Goal: Obtain resource: Download file/media

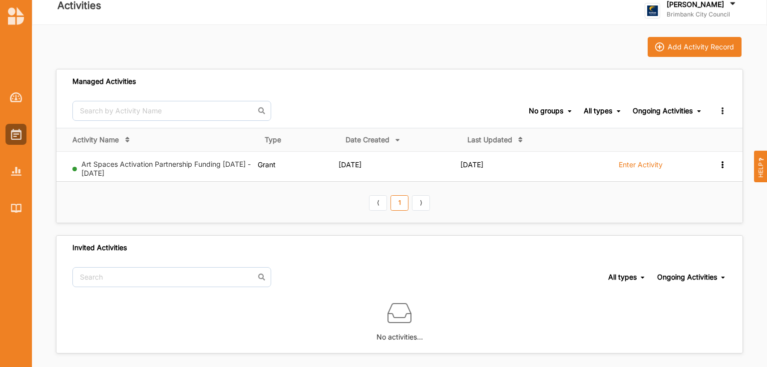
scroll to position [15, 0]
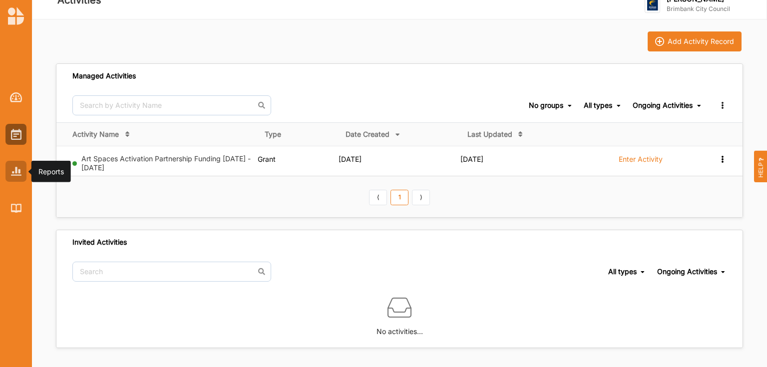
click at [20, 168] on img at bounding box center [16, 171] width 10 height 8
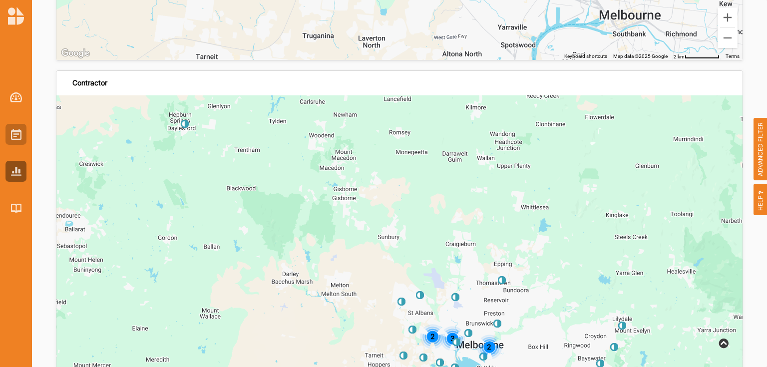
scroll to position [2754, 0]
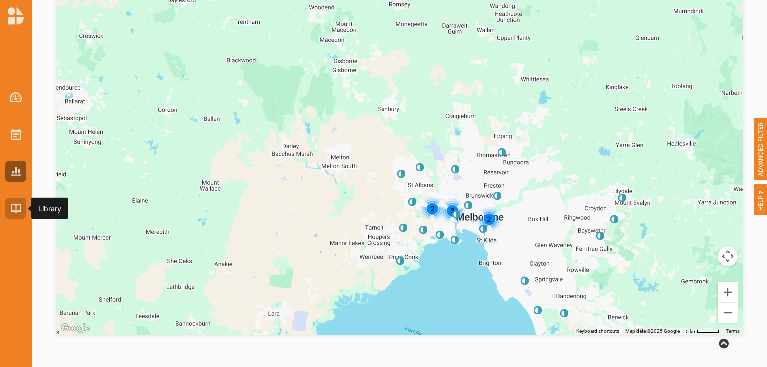
click at [14, 206] on img at bounding box center [16, 208] width 10 height 8
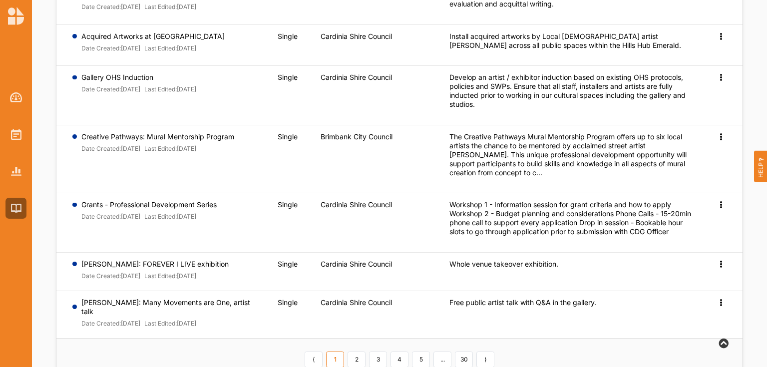
scroll to position [320, 0]
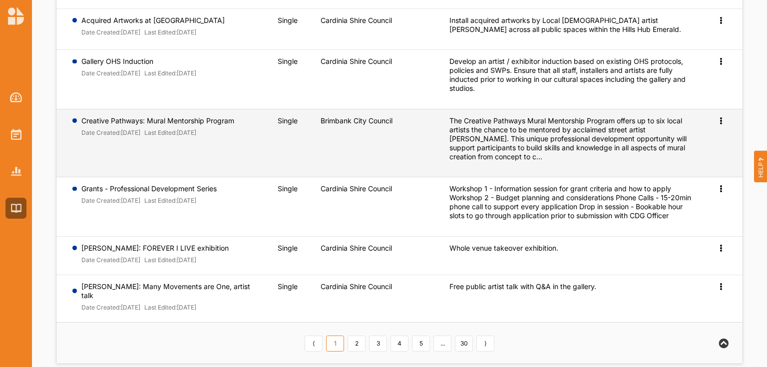
click at [110, 119] on label "Creative Pathways: Mural Mentorship Program" at bounding box center [157, 120] width 153 height 9
click at [356, 134] on td "Brimbank City Council" at bounding box center [378, 143] width 129 height 68
click at [723, 123] on div "Preview" at bounding box center [722, 120] width 10 height 9
click at [713, 134] on span "Preview" at bounding box center [705, 136] width 26 height 8
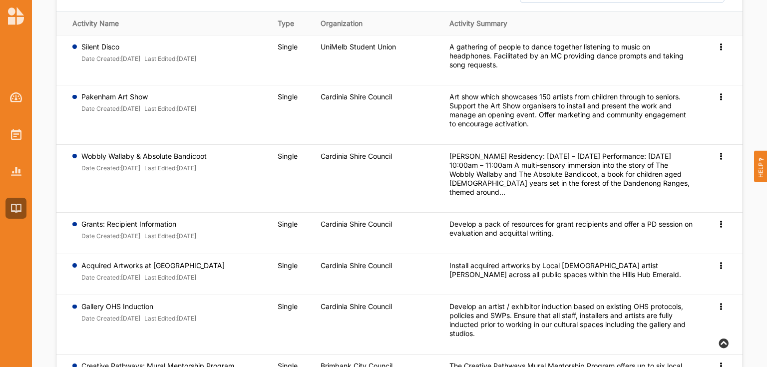
scroll to position [0, 0]
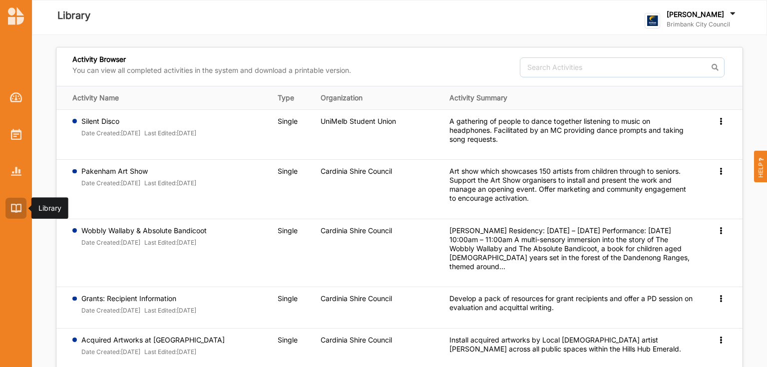
click at [9, 206] on div at bounding box center [15, 208] width 21 height 21
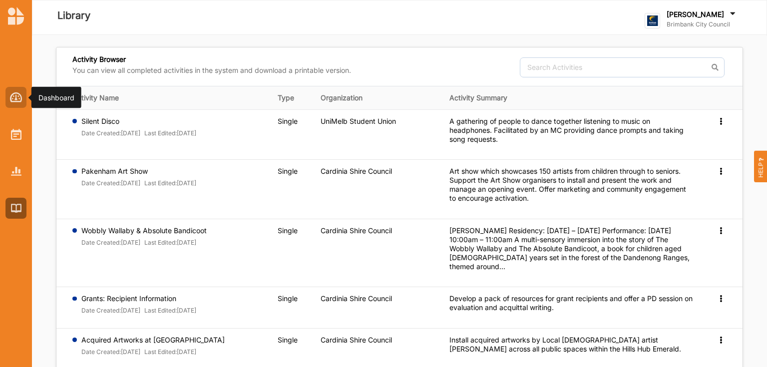
click at [16, 94] on img at bounding box center [16, 97] width 12 height 10
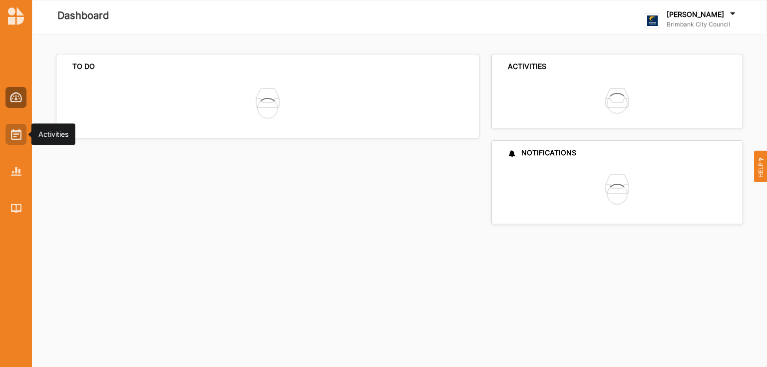
click at [11, 137] on img at bounding box center [16, 134] width 10 height 11
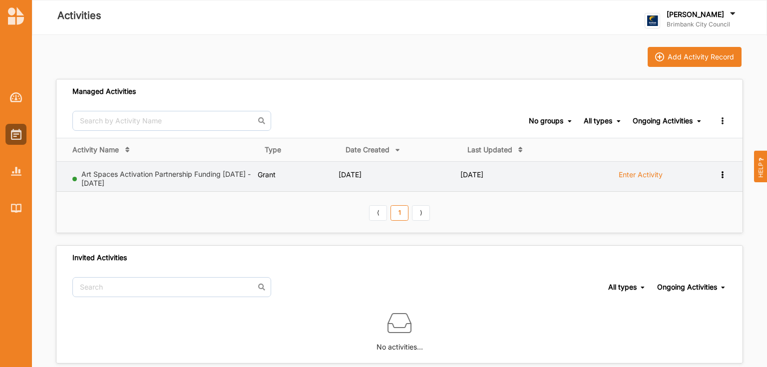
click at [136, 178] on label "Art Spaces Activation Partnership Funding [DATE] - [DATE]" at bounding box center [167, 179] width 172 height 18
click at [136, 176] on link "Art Spaces Activation Partnership Funding [DATE] - [DATE]" at bounding box center [165, 178] width 169 height 17
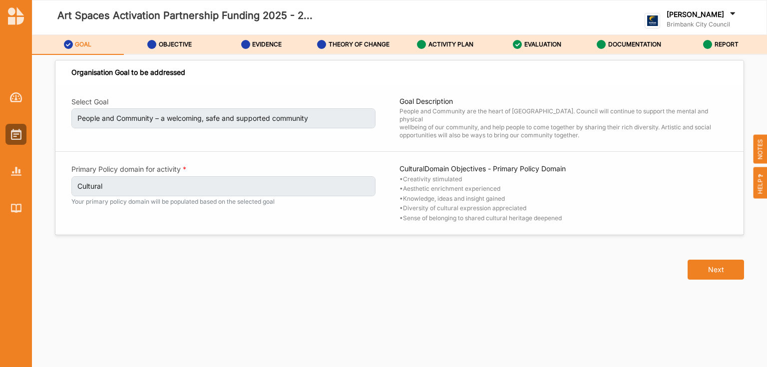
click at [251, 129] on div "Select Goal People and Community – a welcoming, safe and supported community Go…" at bounding box center [399, 160] width 688 height 150
click at [259, 113] on div "Select Goal People and Community – a welcoming, safe and supported community Go…" at bounding box center [399, 160] width 688 height 150
click at [13, 97] on img at bounding box center [16, 97] width 12 height 10
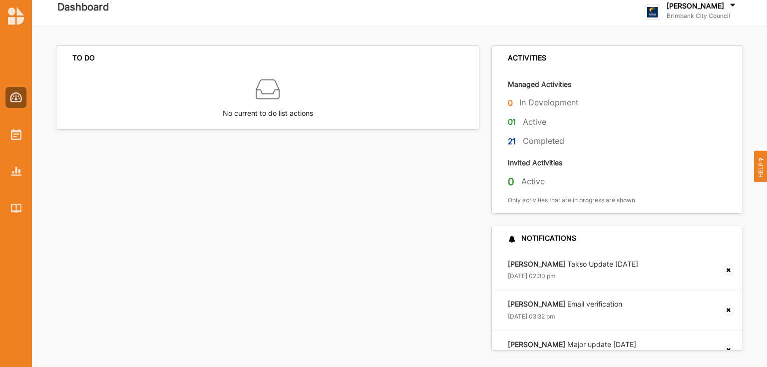
scroll to position [11, 0]
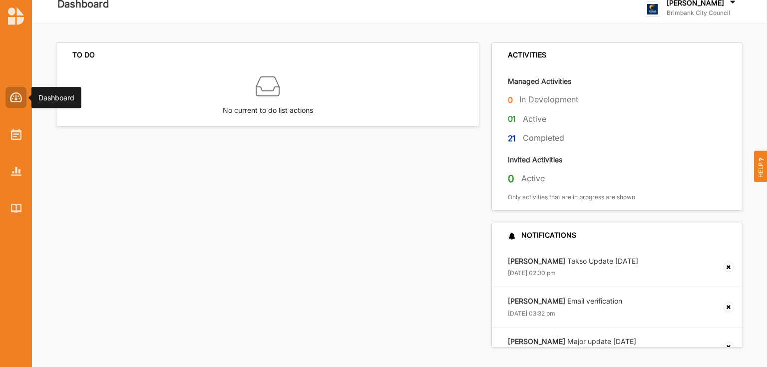
click at [18, 98] on img at bounding box center [16, 97] width 12 height 10
click at [529, 139] on label "Completed" at bounding box center [543, 138] width 41 height 10
click at [508, 138] on label "21" at bounding box center [512, 138] width 8 height 12
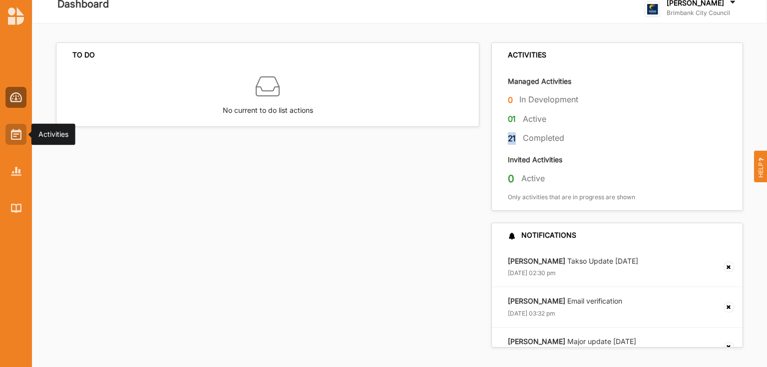
click at [10, 130] on div at bounding box center [15, 134] width 21 height 21
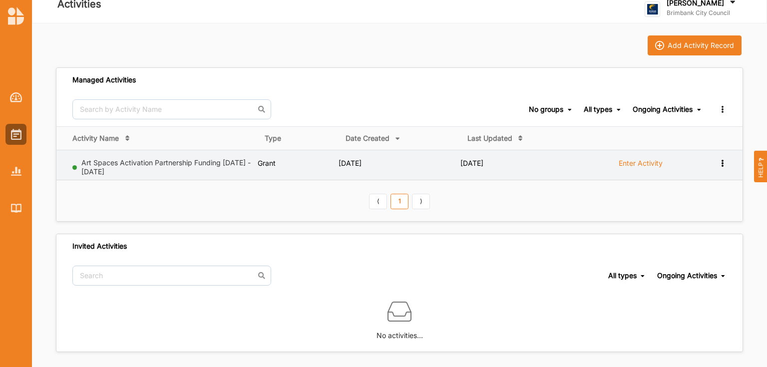
scroll to position [15, 0]
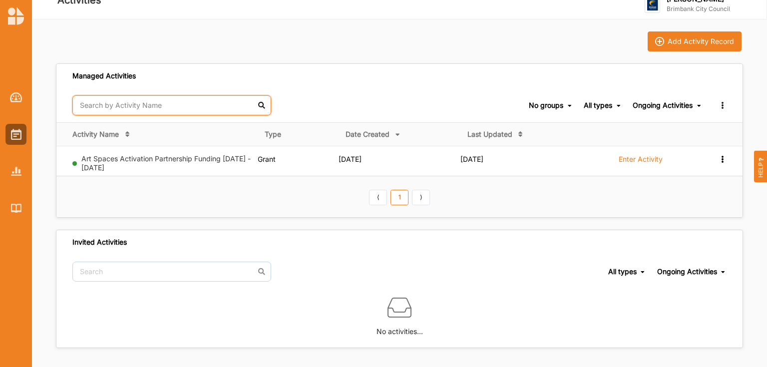
click at [173, 104] on input "text" at bounding box center [171, 105] width 199 height 20
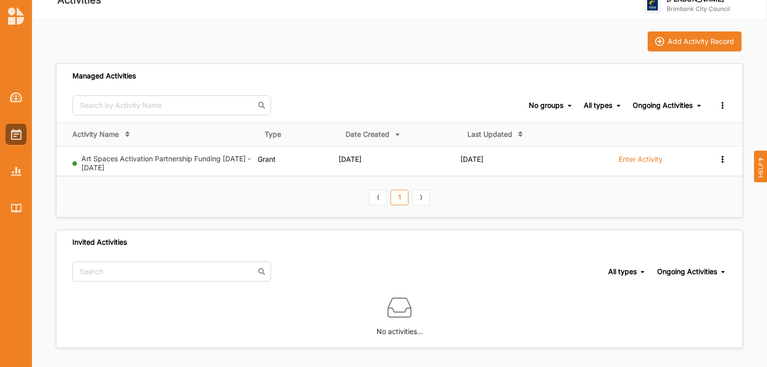
click at [721, 105] on icon at bounding box center [722, 103] width 8 height 7
click at [617, 106] on icon at bounding box center [619, 106] width 4 height 6
click at [8, 163] on div at bounding box center [15, 171] width 21 height 21
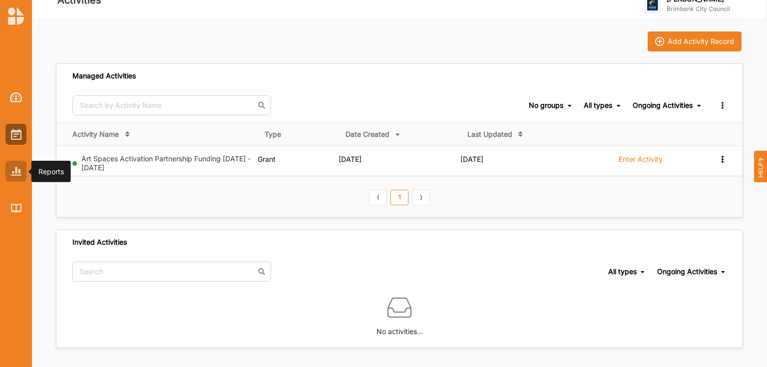
scroll to position [2754, 0]
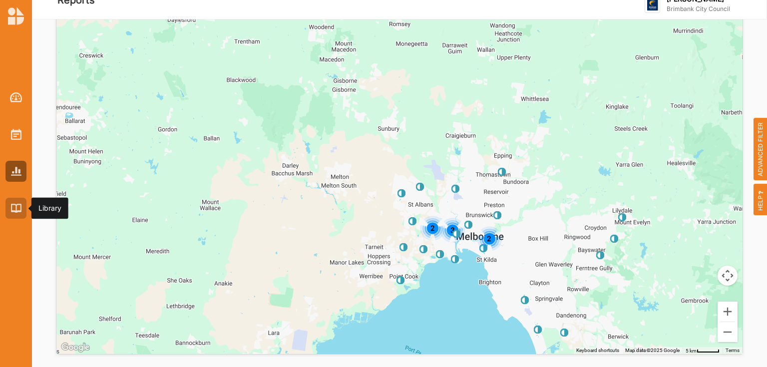
click at [18, 206] on img at bounding box center [16, 208] width 10 height 8
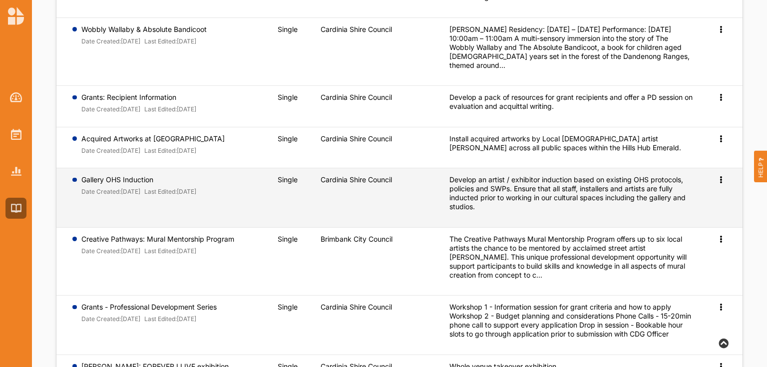
scroll to position [215, 0]
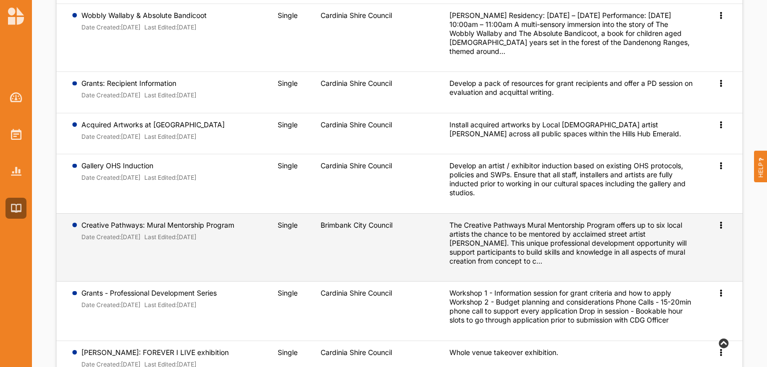
click at [140, 236] on font "[DATE]" at bounding box center [130, 236] width 19 height 7
click at [719, 224] on icon at bounding box center [721, 224] width 8 height 7
click at [696, 240] on span "Preview" at bounding box center [705, 241] width 26 height 8
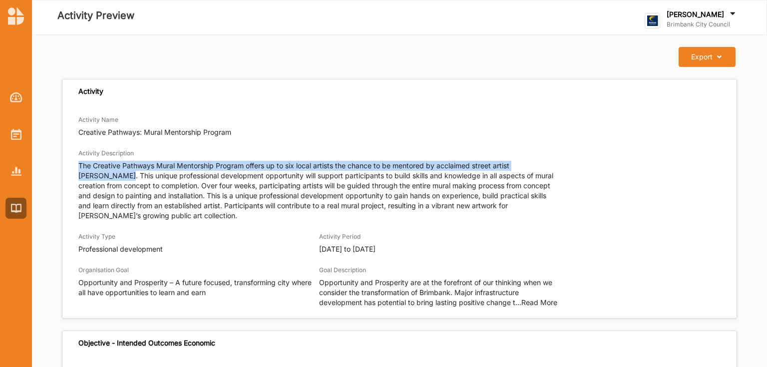
drag, startPoint x: 76, startPoint y: 164, endPoint x: 570, endPoint y: 164, distance: 494.3
click at [570, 164] on div "Activity Name Creative Pathways: Mural Mentorship Program Activity Description …" at bounding box center [399, 211] width 674 height 204
copy p "The Creative Pathways Mural Mentorship Program offers up to six local artists t…"
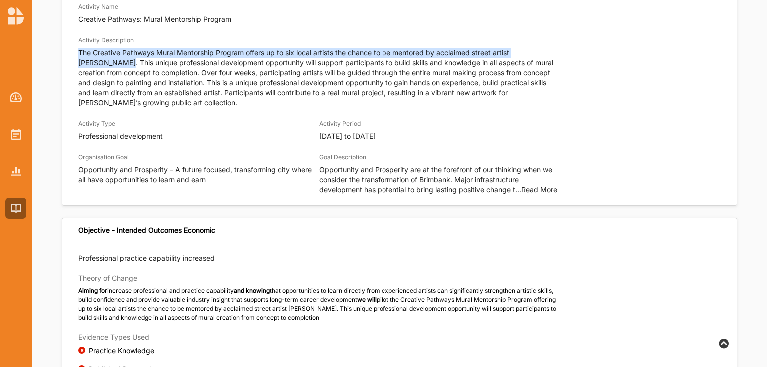
scroll to position [120, 0]
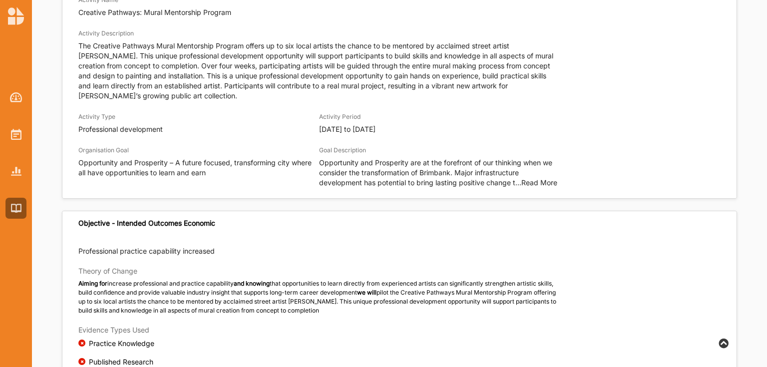
click at [150, 169] on p "Opportunity and Prosperity – A future focused, transforming city where all have…" at bounding box center [198, 168] width 241 height 20
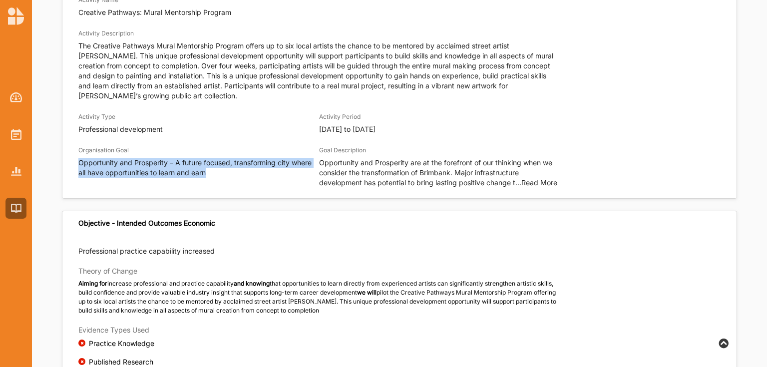
drag, startPoint x: 205, startPoint y: 174, endPoint x: 69, endPoint y: 168, distance: 136.5
click at [69, 168] on div "Activity Name Creative Pathways: Mural Mentorship Program Activity Description …" at bounding box center [399, 91] width 674 height 204
click at [155, 186] on div "Organisation Goal Opportunity and Prosperity – A future focused, transforming c…" at bounding box center [198, 166] width 241 height 43
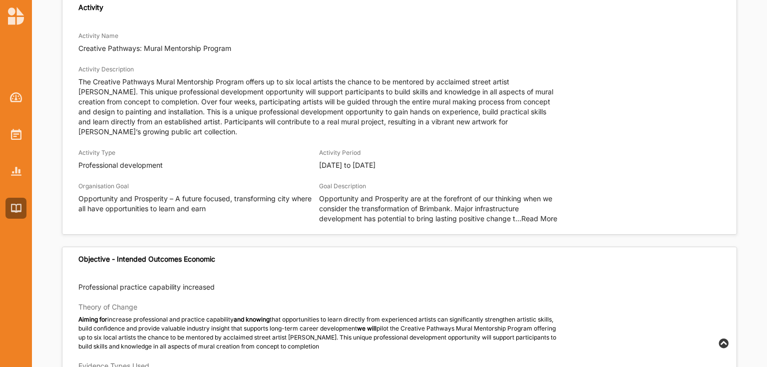
scroll to position [80, 0]
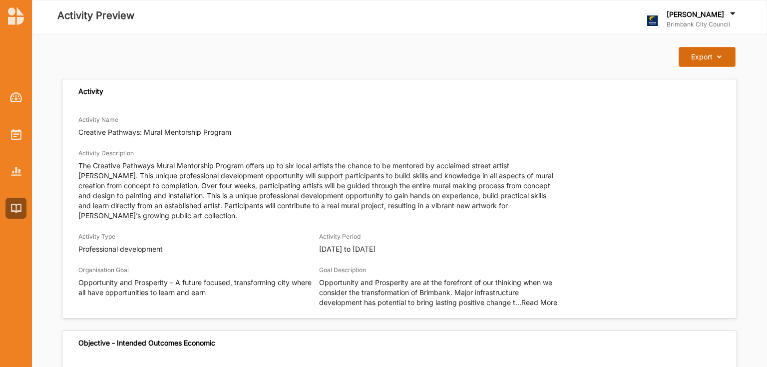
click at [691, 57] on button "Export Download Report" at bounding box center [707, 57] width 56 height 20
click at [720, 56] on icon at bounding box center [717, 56] width 8 height 7
click at [703, 77] on label "Download Report" at bounding box center [699, 77] width 56 height 7
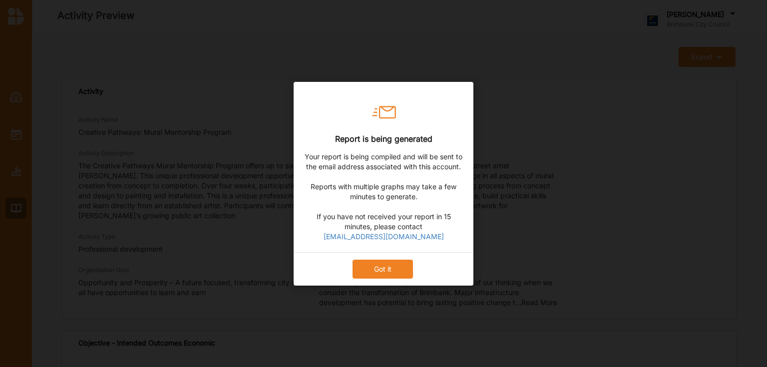
click at [379, 274] on button "Got it" at bounding box center [383, 268] width 60 height 19
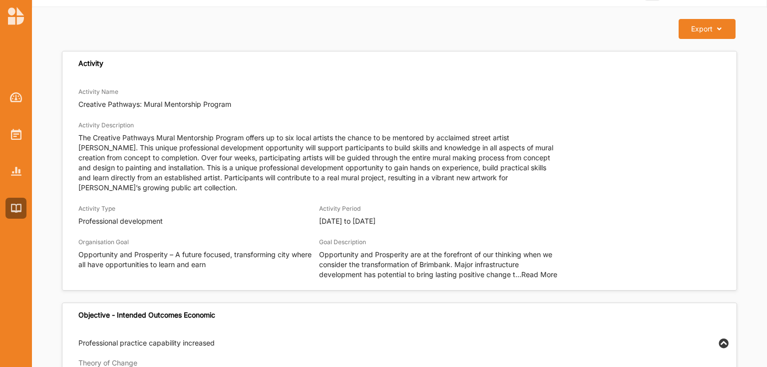
scroll to position [40, 0]
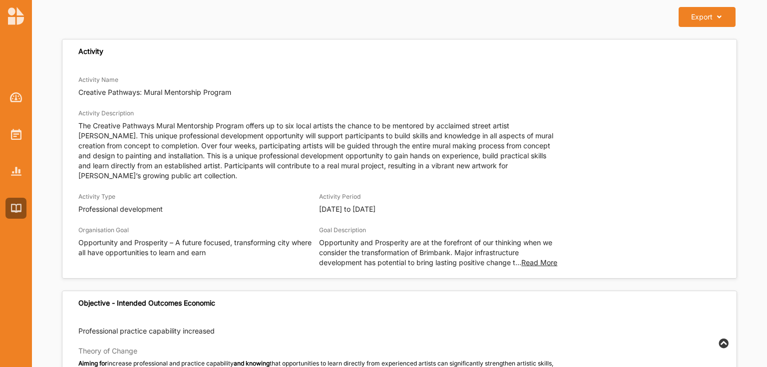
click at [547, 264] on span "Read More" at bounding box center [539, 262] width 36 height 8
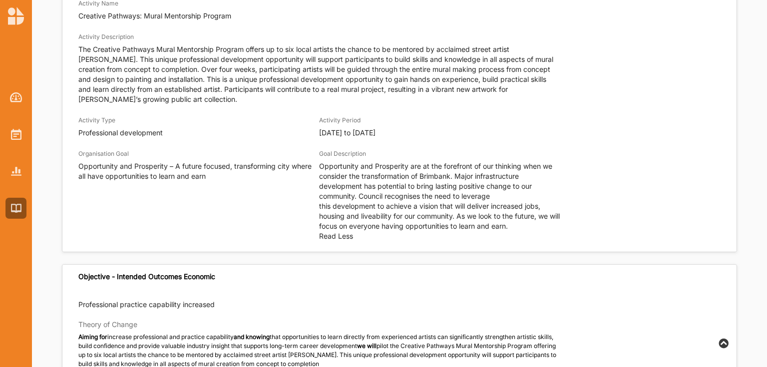
scroll to position [120, 0]
